Goal: Task Accomplishment & Management: Use online tool/utility

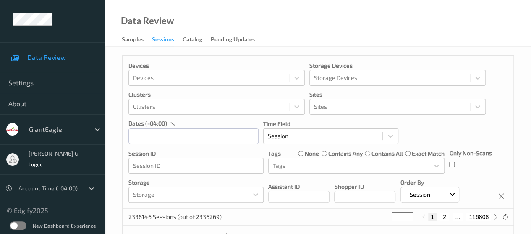
scroll to position [5, 0]
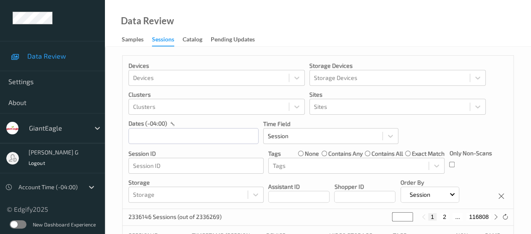
click at [19, 224] on label at bounding box center [18, 225] width 17 height 8
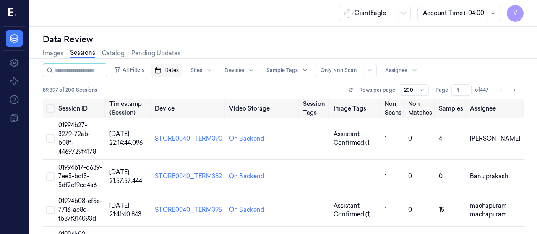
click at [179, 71] on span "Dates" at bounding box center [171, 71] width 14 height 8
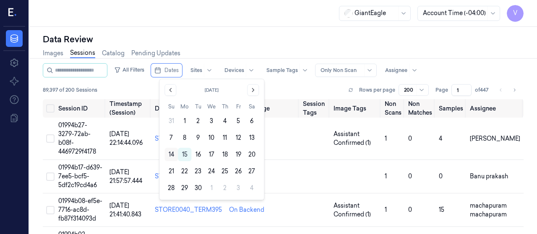
click at [172, 156] on button "14" at bounding box center [170, 154] width 13 height 13
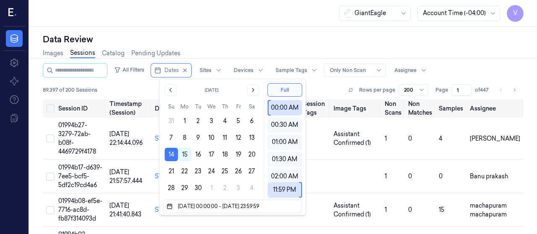
click at [219, 44] on div "Data Review" at bounding box center [283, 40] width 481 height 12
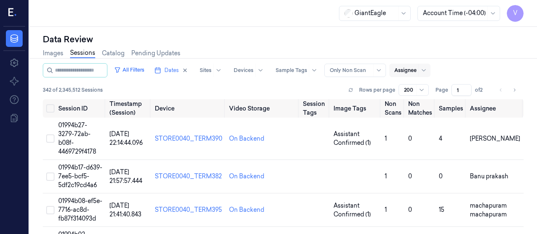
click at [413, 71] on div at bounding box center [405, 71] width 22 height 8
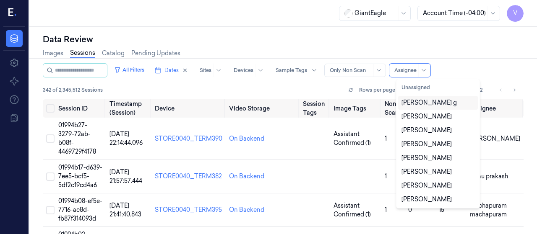
click at [414, 104] on div "[PERSON_NAME] g" at bounding box center [428, 103] width 55 height 9
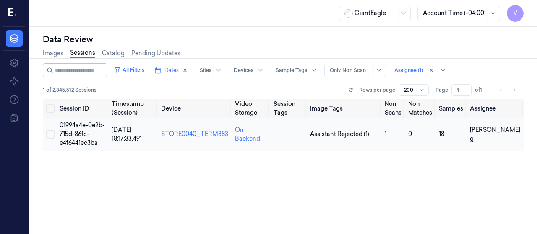
click at [81, 130] on td "01994a4e-0e2b-715d-86fc-e4f6441ec3ba" at bounding box center [82, 134] width 52 height 33
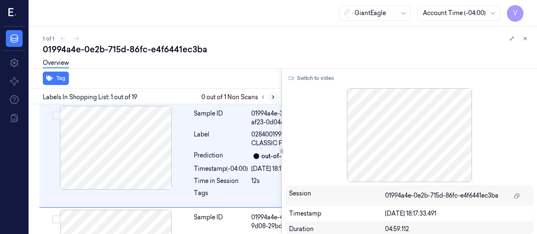
click at [273, 98] on icon at bounding box center [273, 97] width 6 height 6
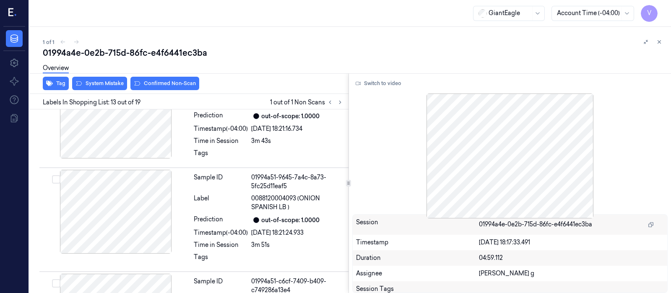
scroll to position [1572, 0]
click at [357, 84] on icon at bounding box center [358, 83] width 5 height 5
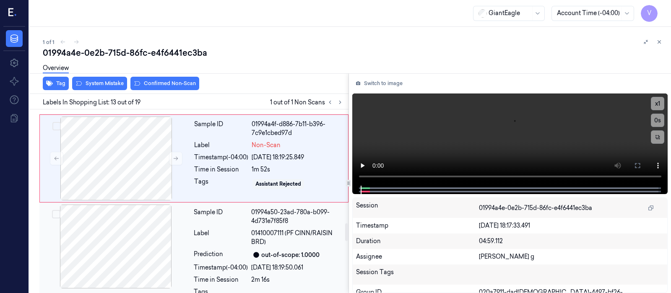
scroll to position [1198, 0]
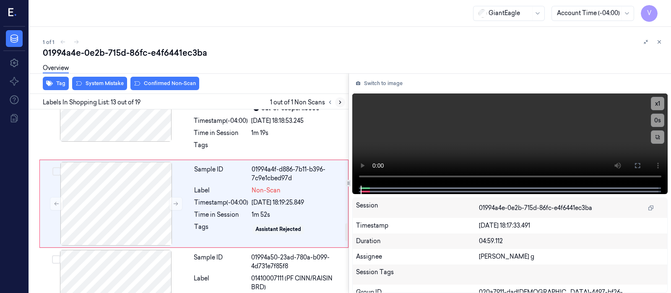
click at [340, 102] on icon at bounding box center [340, 102] width 6 height 6
click at [358, 83] on icon at bounding box center [357, 83] width 1 height 1
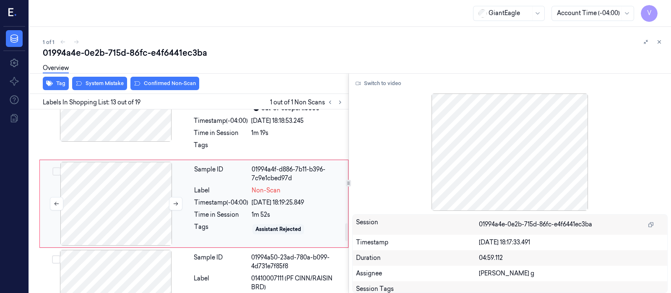
click at [108, 205] on div at bounding box center [116, 204] width 149 height 84
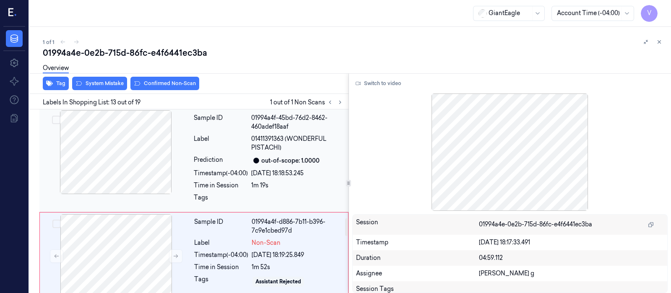
click at [100, 165] on div at bounding box center [115, 152] width 149 height 84
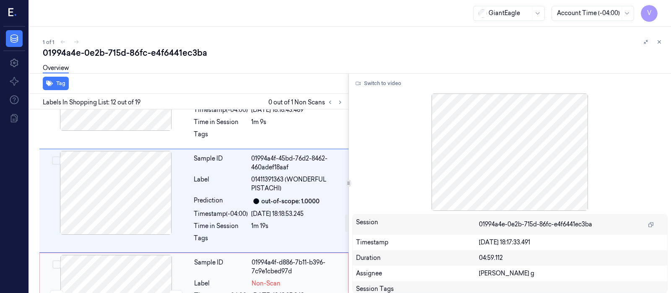
scroll to position [1101, 0]
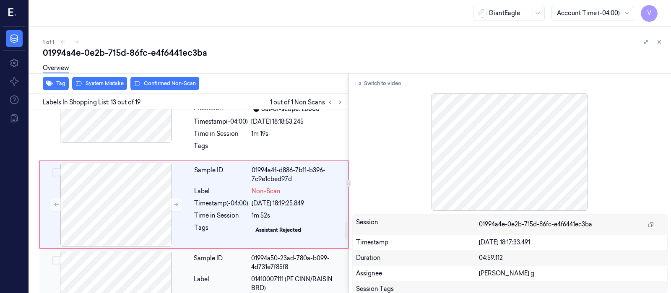
scroll to position [1198, 0]
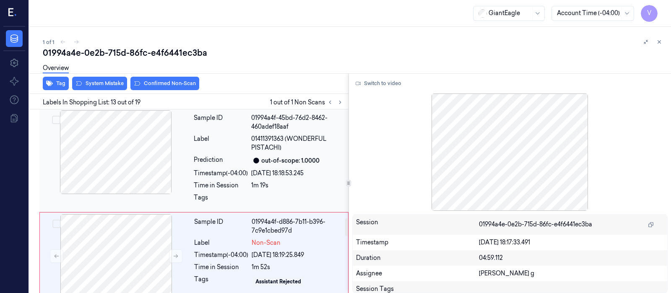
click at [99, 148] on div at bounding box center [115, 152] width 149 height 84
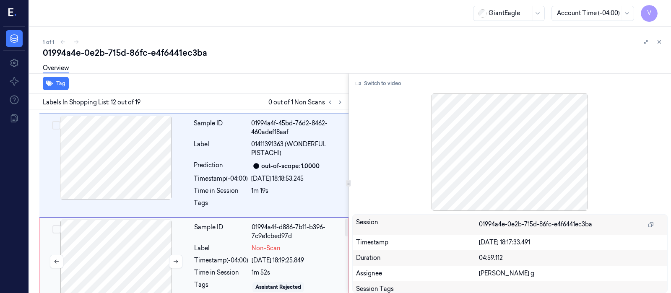
scroll to position [1154, 0]
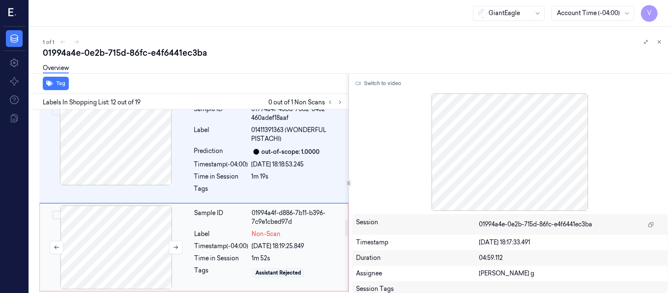
click at [103, 229] on div at bounding box center [116, 248] width 149 height 84
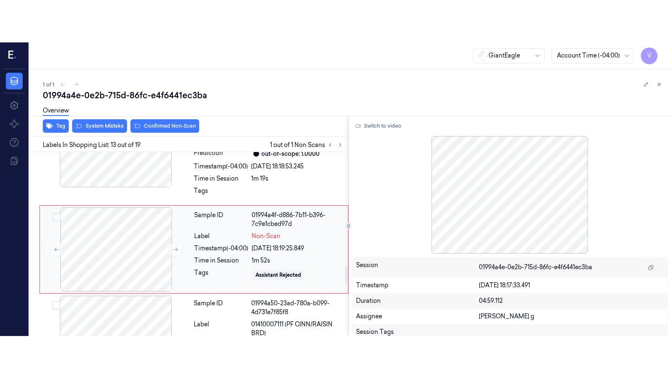
scroll to position [1198, 0]
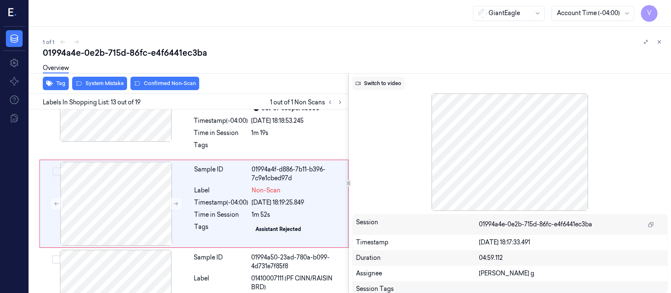
click at [375, 86] on button "Switch to video" at bounding box center [378, 83] width 52 height 13
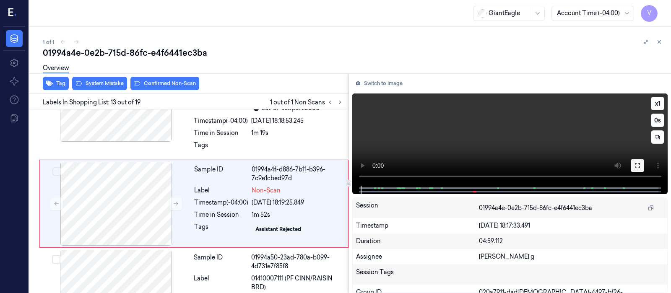
click at [536, 167] on icon at bounding box center [637, 165] width 7 height 7
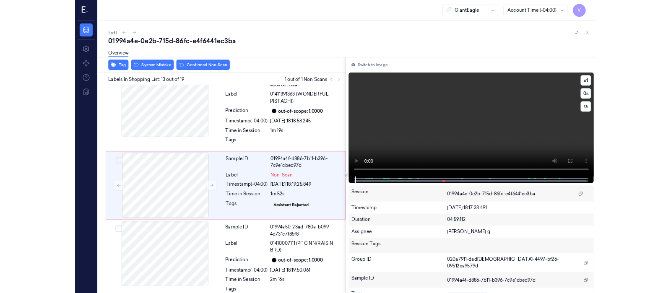
scroll to position [1156, 0]
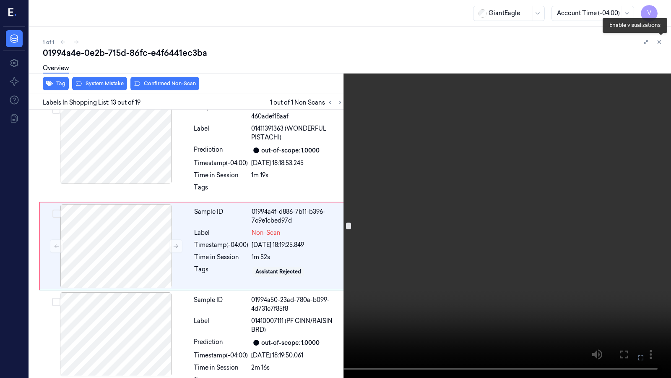
click at [536, 42] on icon at bounding box center [661, 44] width 6 height 6
click at [536, 43] on icon at bounding box center [661, 43] width 13 height 13
click at [0, 0] on icon at bounding box center [0, 0] width 0 height 0
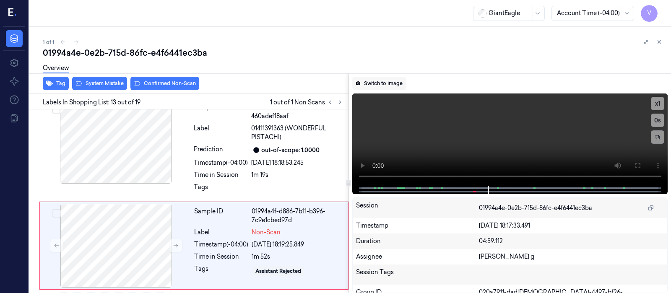
click at [383, 81] on button "Switch to image" at bounding box center [379, 83] width 54 height 13
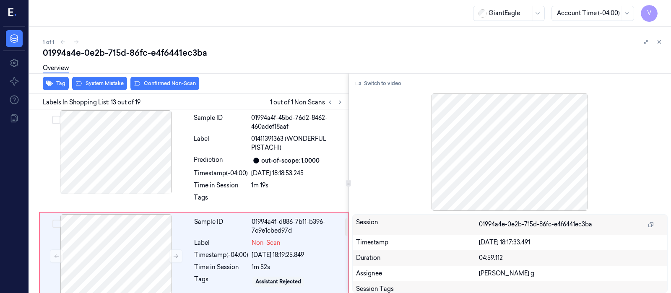
scroll to position [1093, 0]
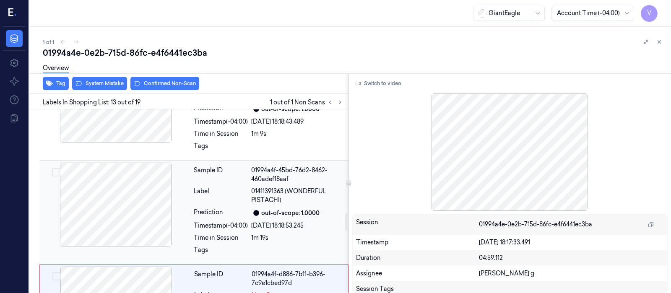
click at [127, 204] on div at bounding box center [115, 205] width 149 height 84
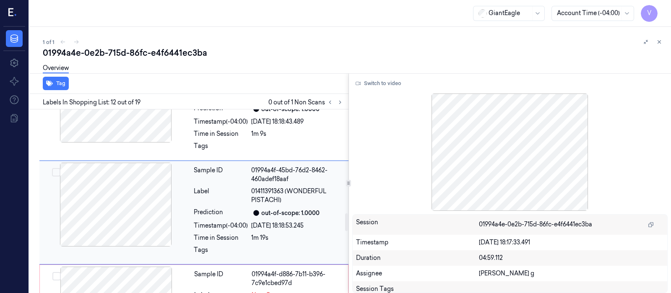
scroll to position [1101, 0]
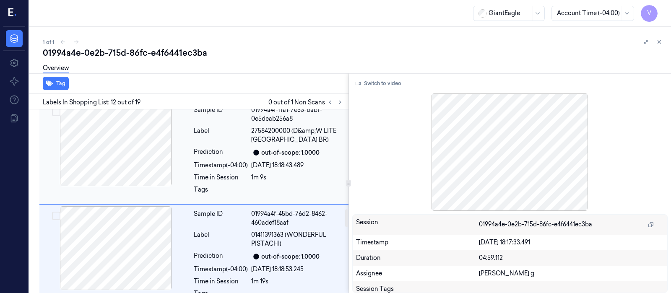
click at [132, 152] on div at bounding box center [115, 144] width 149 height 84
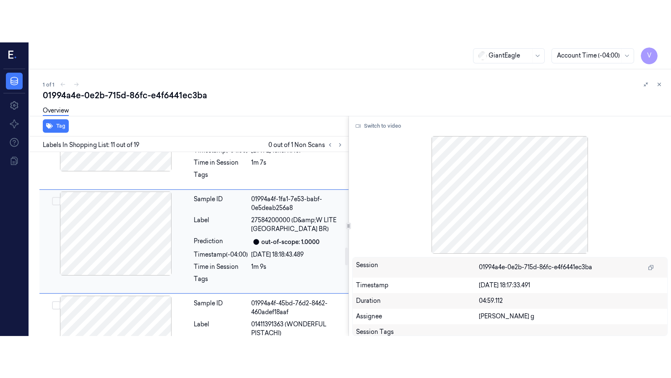
scroll to position [998, 0]
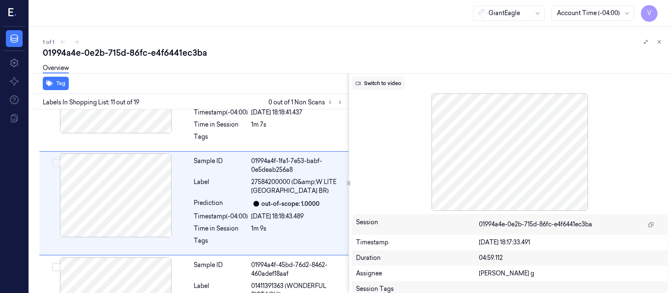
click at [366, 83] on button "Switch to video" at bounding box center [378, 83] width 52 height 13
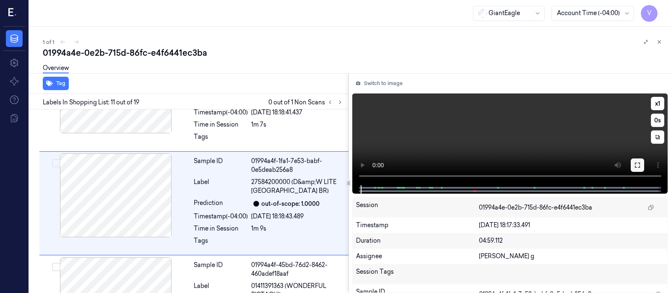
click at [536, 164] on icon at bounding box center [637, 165] width 7 height 7
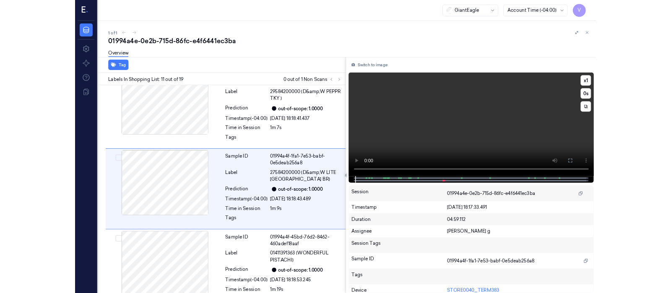
scroll to position [956, 0]
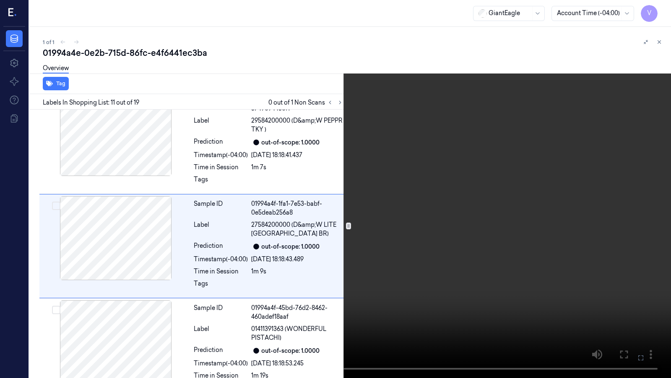
click at [0, 0] on icon at bounding box center [0, 0] width 0 height 0
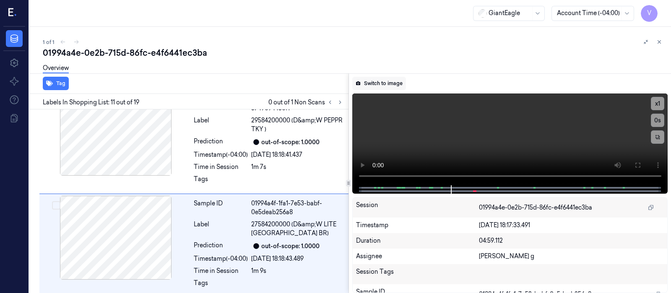
click at [368, 81] on button "Switch to image" at bounding box center [379, 83] width 54 height 13
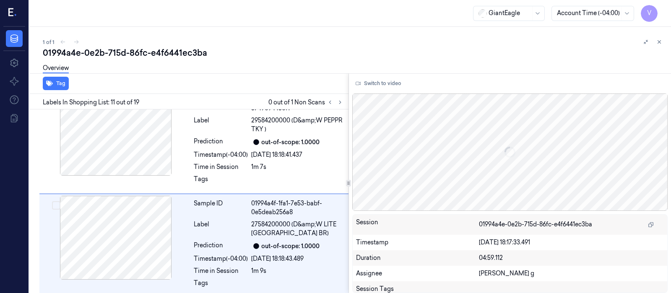
scroll to position [998, 0]
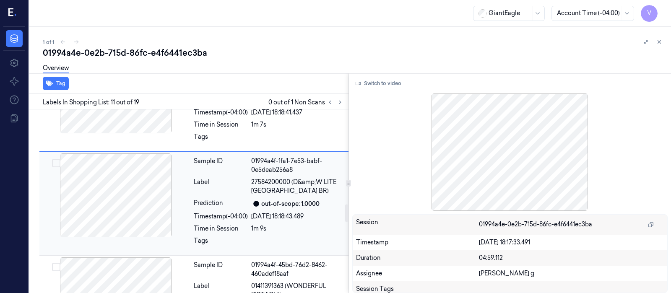
click at [114, 189] on div at bounding box center [115, 196] width 149 height 84
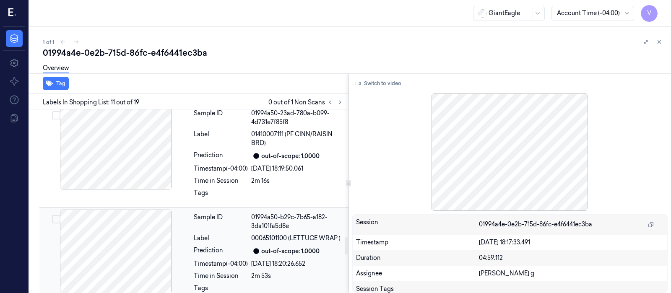
scroll to position [1417, 0]
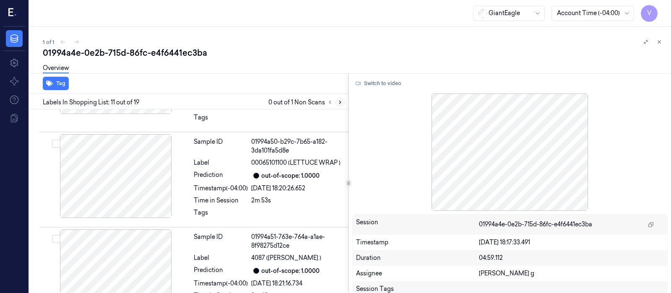
click at [340, 102] on icon at bounding box center [340, 102] width 2 height 3
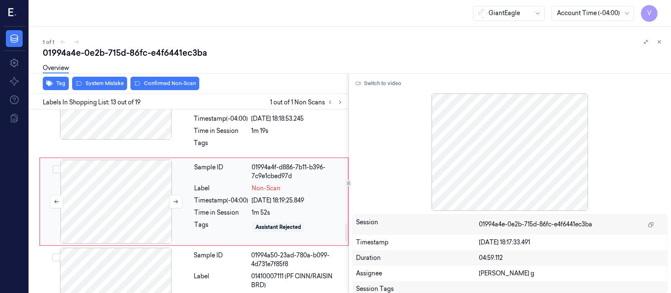
scroll to position [1198, 0]
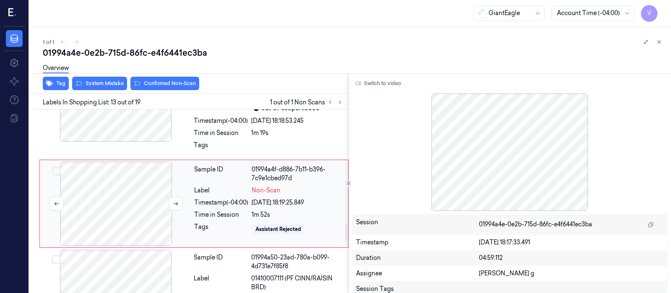
click at [102, 191] on div at bounding box center [116, 204] width 149 height 84
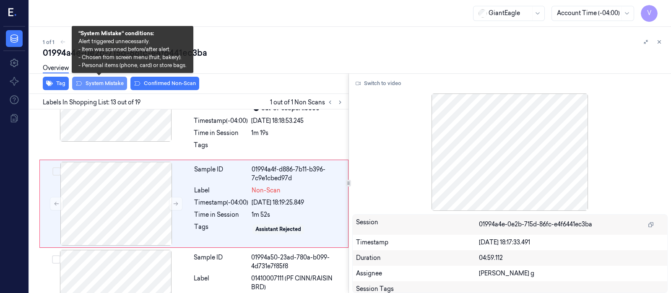
click at [91, 83] on button "System Mistake" at bounding box center [99, 83] width 55 height 13
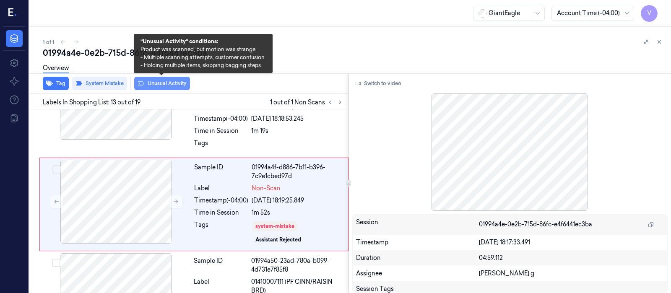
click at [163, 83] on button "Unusual Activity" at bounding box center [162, 83] width 56 height 13
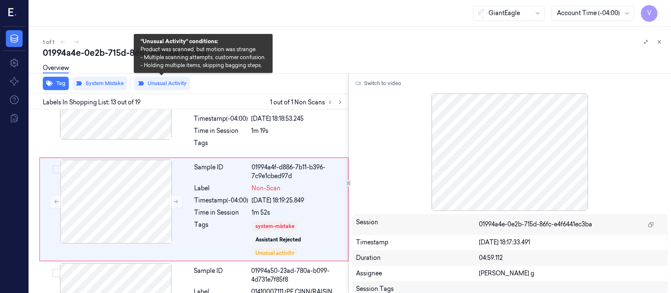
scroll to position [1205, 0]
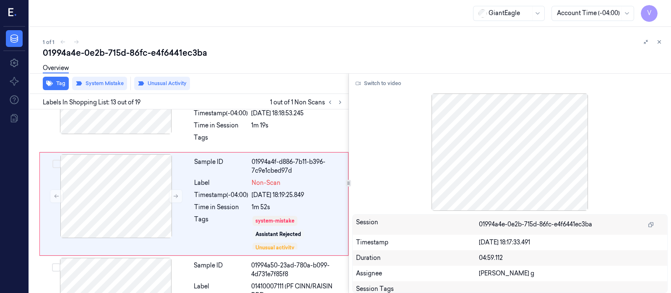
click at [494, 55] on div "01994a4e-0e2b-715d-86fc-e4f6441ec3ba" at bounding box center [354, 53] width 622 height 12
click at [143, 194] on div at bounding box center [116, 196] width 149 height 84
click at [170, 191] on button at bounding box center [175, 196] width 13 height 13
click at [177, 195] on icon at bounding box center [176, 197] width 5 height 4
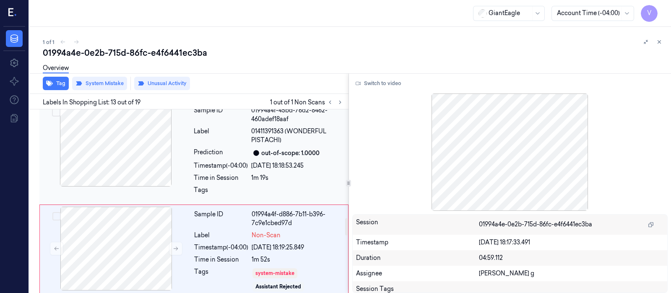
click at [147, 157] on div at bounding box center [115, 145] width 149 height 84
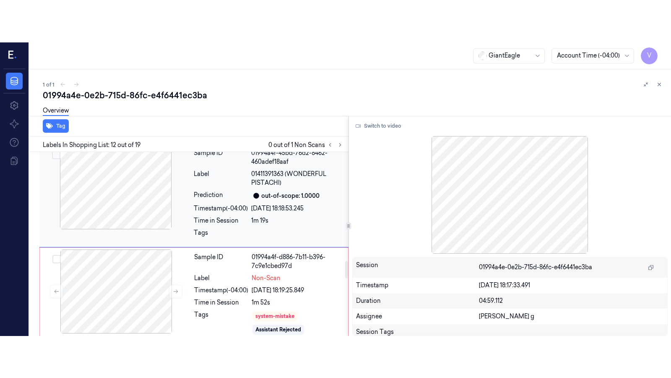
scroll to position [1101, 0]
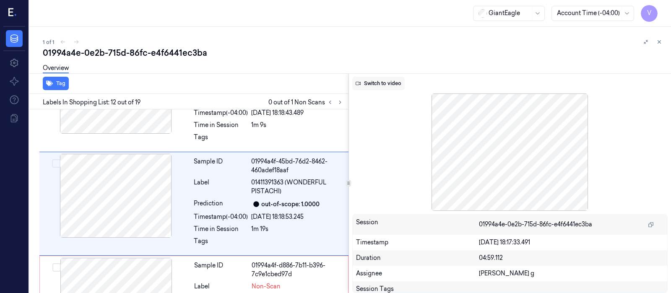
click at [370, 86] on button "Switch to video" at bounding box center [378, 83] width 52 height 13
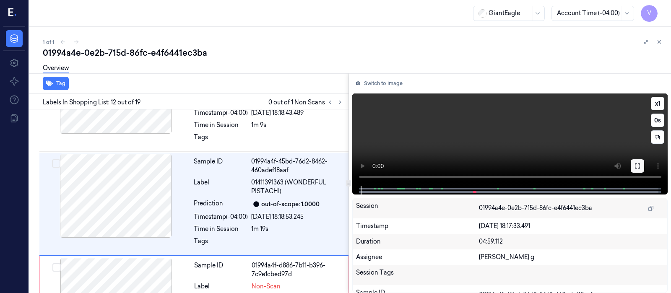
click at [536, 168] on icon at bounding box center [637, 166] width 7 height 7
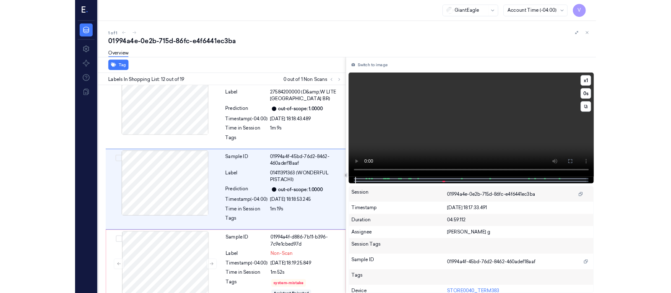
scroll to position [1059, 0]
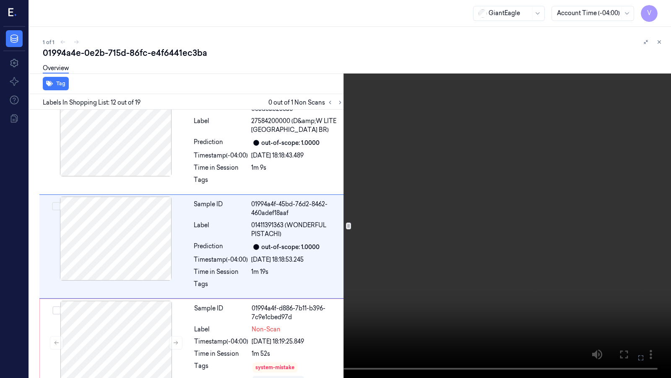
click at [0, 0] on icon at bounding box center [0, 0] width 0 height 0
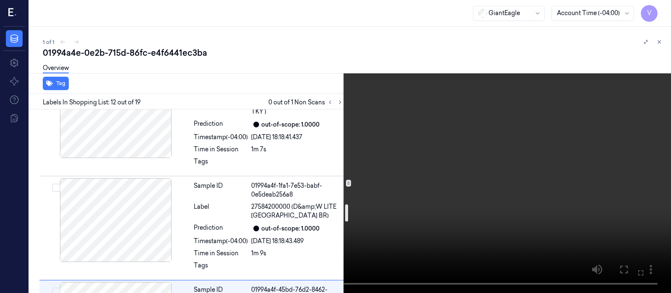
scroll to position [1007, 0]
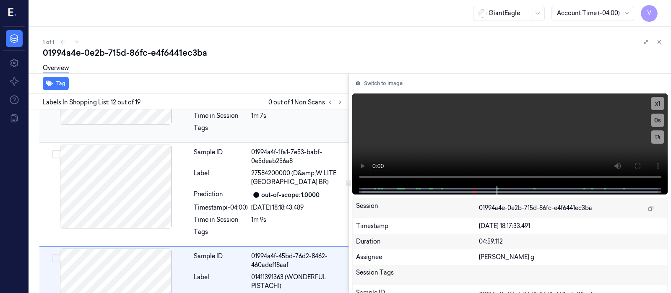
click at [337, 112] on div "1m 7s" at bounding box center [297, 116] width 92 height 9
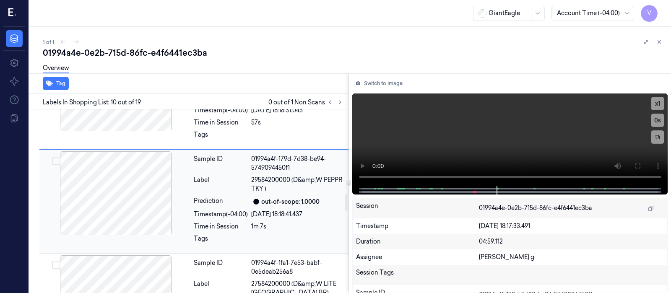
scroll to position [894, 0]
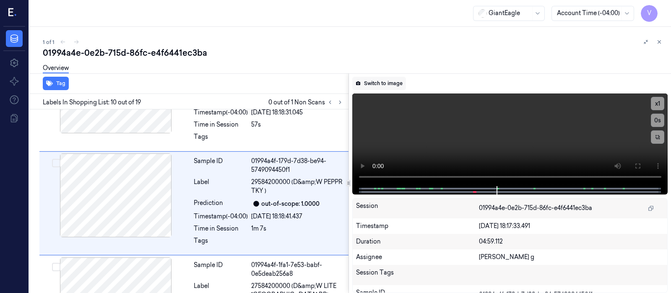
click at [363, 82] on button "Switch to image" at bounding box center [379, 83] width 54 height 13
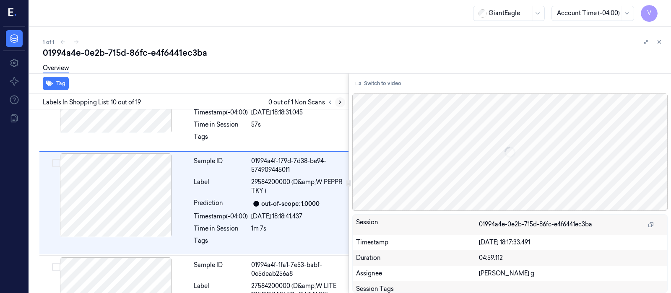
click at [342, 102] on icon at bounding box center [340, 102] width 6 height 6
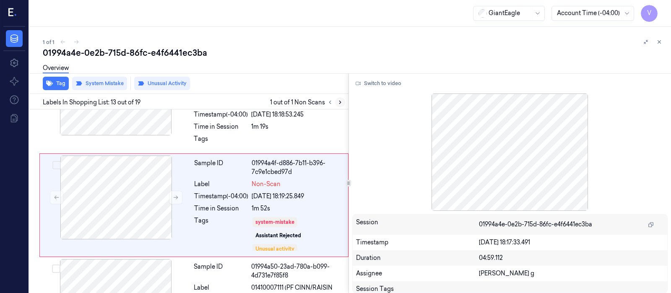
scroll to position [1205, 0]
click at [536, 43] on icon at bounding box center [659, 42] width 6 height 6
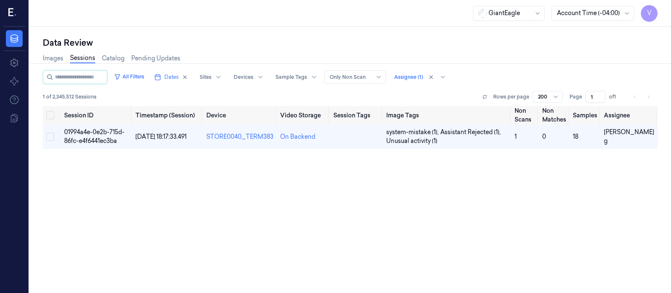
click at [10, 8] on icon at bounding box center [12, 13] width 9 height 13
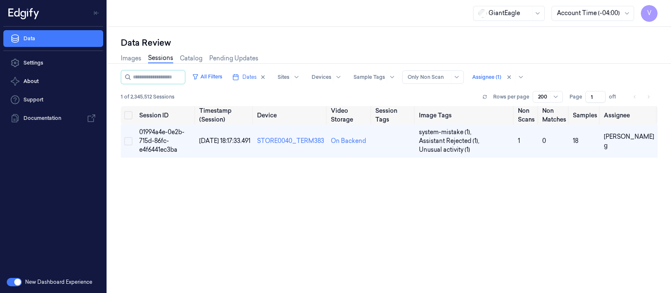
click at [8, 234] on button "button" at bounding box center [14, 282] width 15 height 8
